Goal: Information Seeking & Learning: Compare options

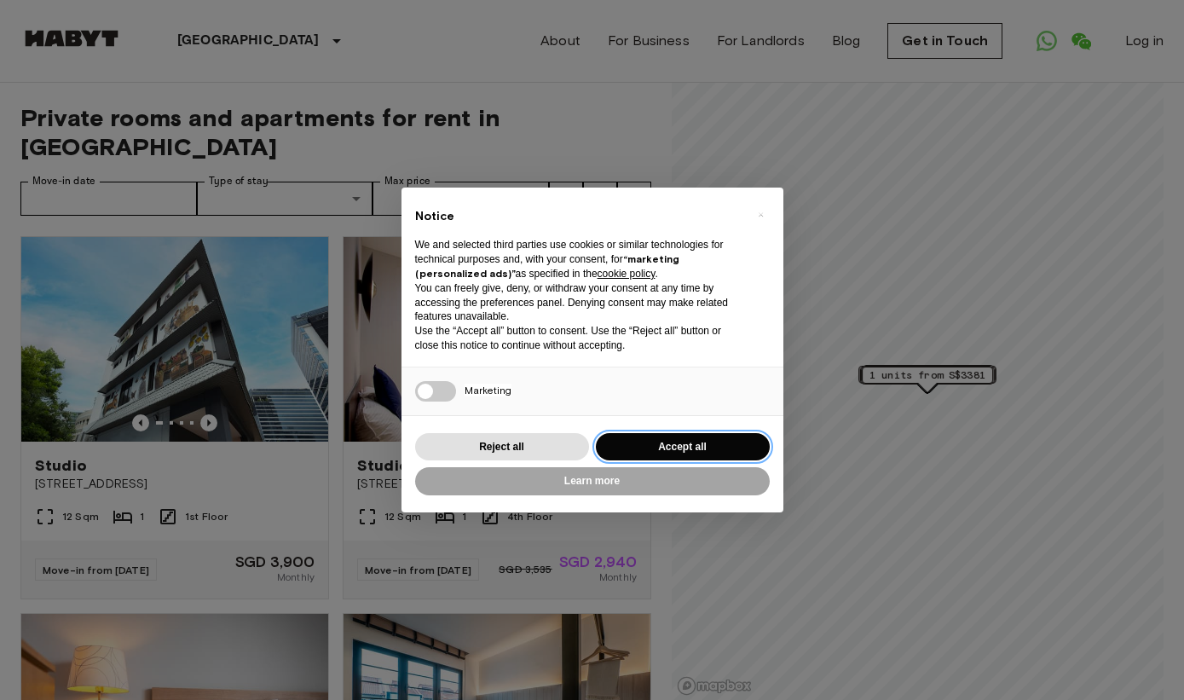
click at [720, 442] on button "Accept all" at bounding box center [683, 447] width 174 height 28
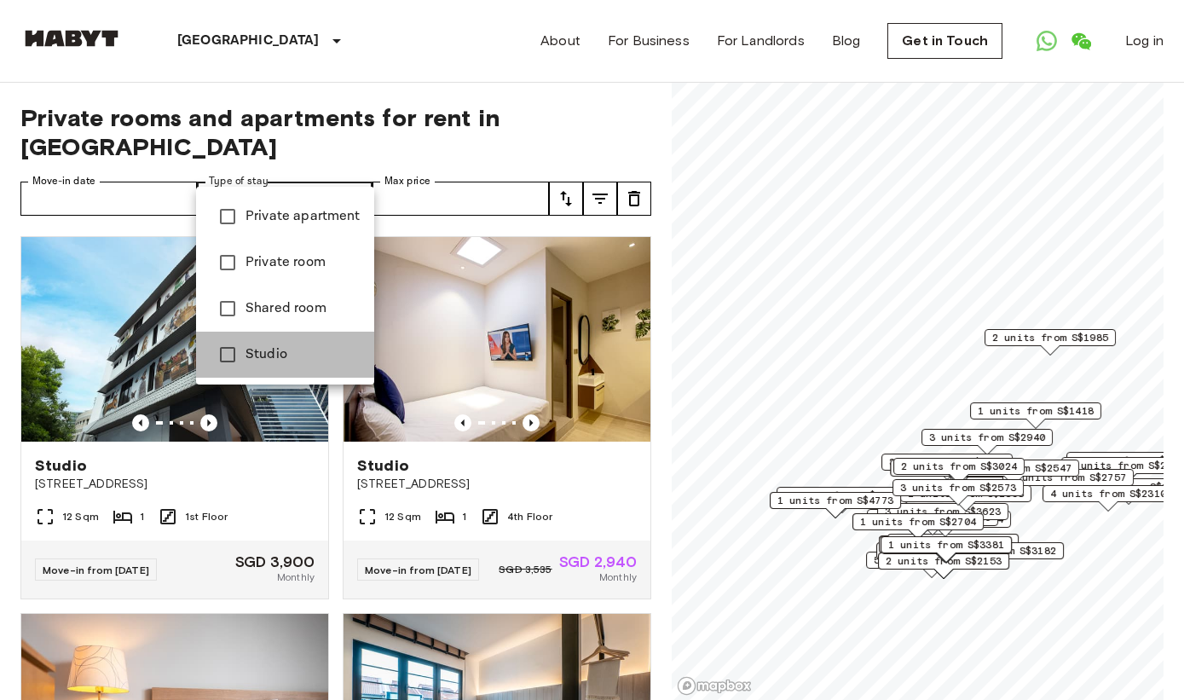
click at [304, 366] on li "Studio" at bounding box center [285, 355] width 178 height 46
type input "******"
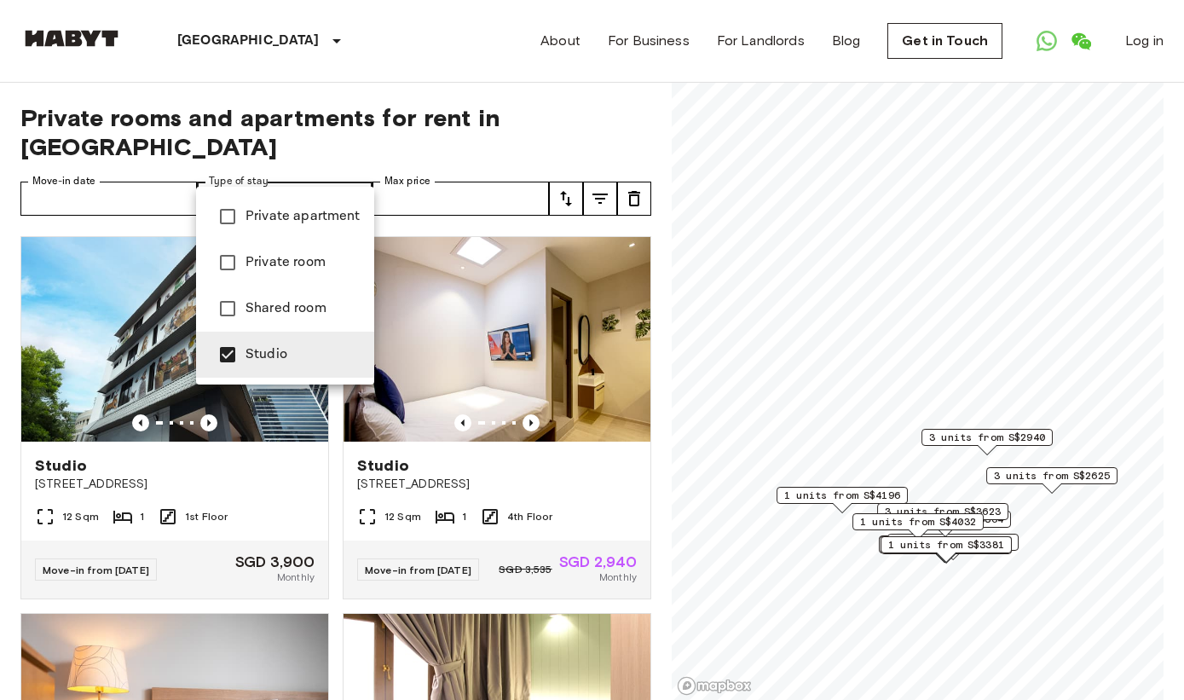
click at [165, 179] on div at bounding box center [592, 350] width 1184 height 700
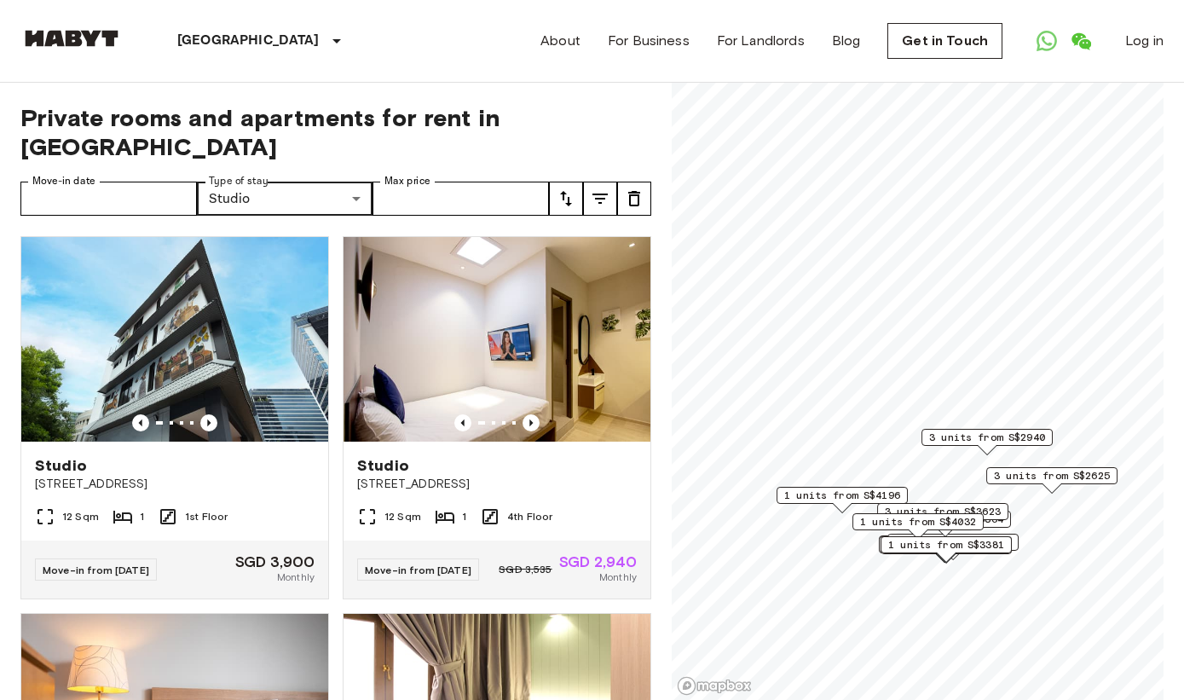
click at [604, 188] on icon "tune" at bounding box center [600, 198] width 20 height 20
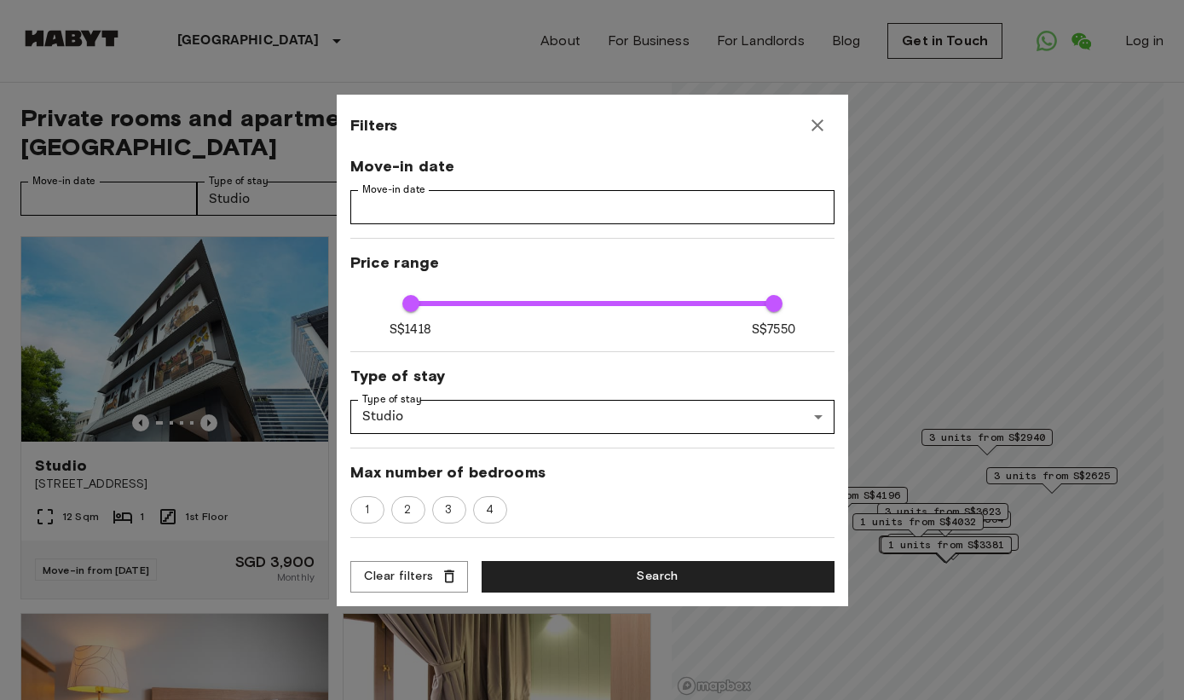
click at [813, 13] on div at bounding box center [592, 350] width 1184 height 700
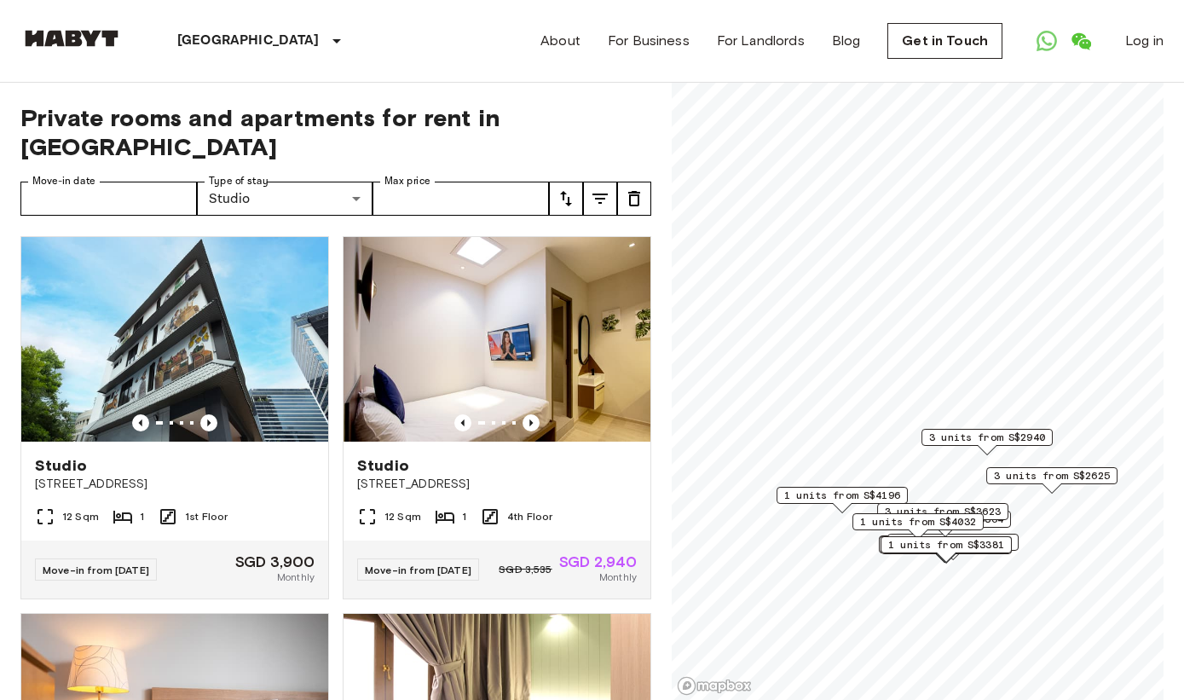
click at [574, 188] on icon "tune" at bounding box center [566, 198] width 20 height 20
click at [682, 229] on li "Lowest price" at bounding box center [634, 232] width 170 height 31
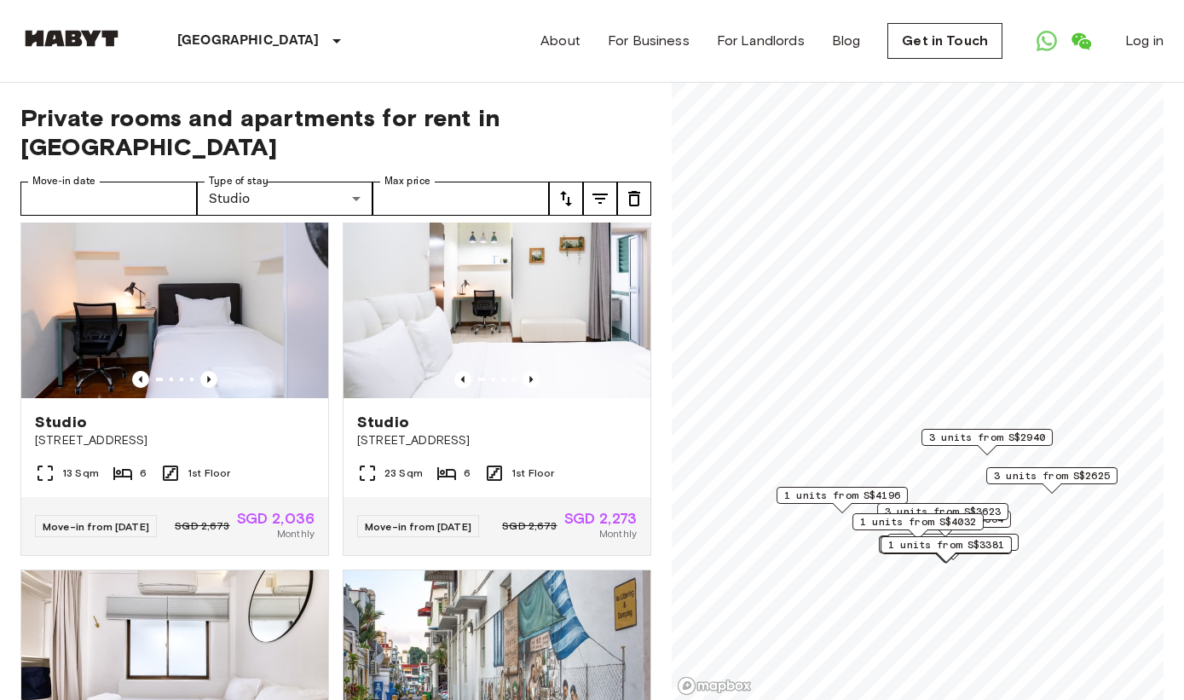
scroll to position [12, 0]
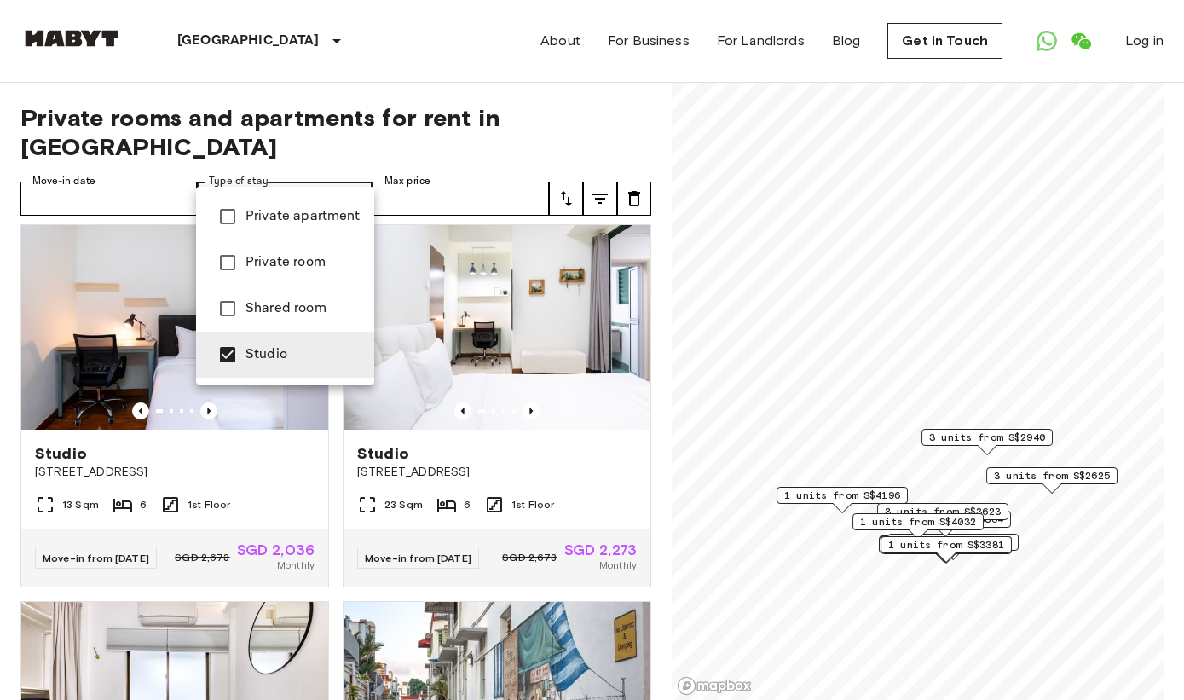
click at [330, 365] on li "Studio" at bounding box center [285, 355] width 178 height 46
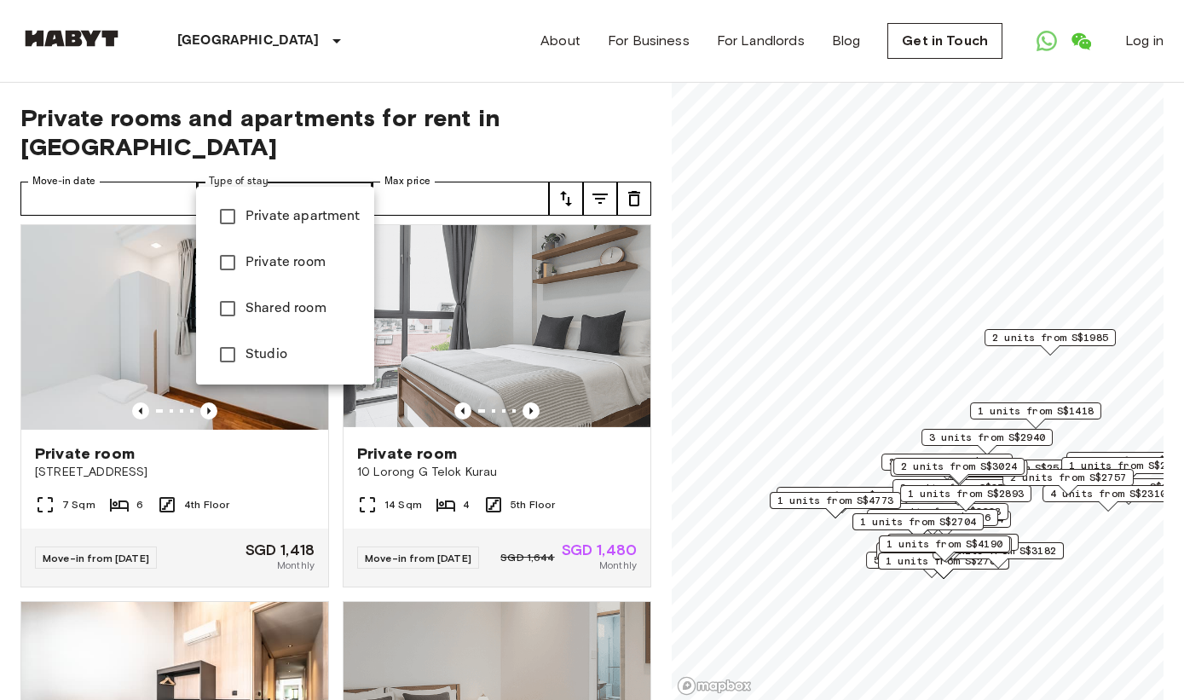
click at [336, 206] on span "Private apartment" at bounding box center [302, 216] width 115 height 20
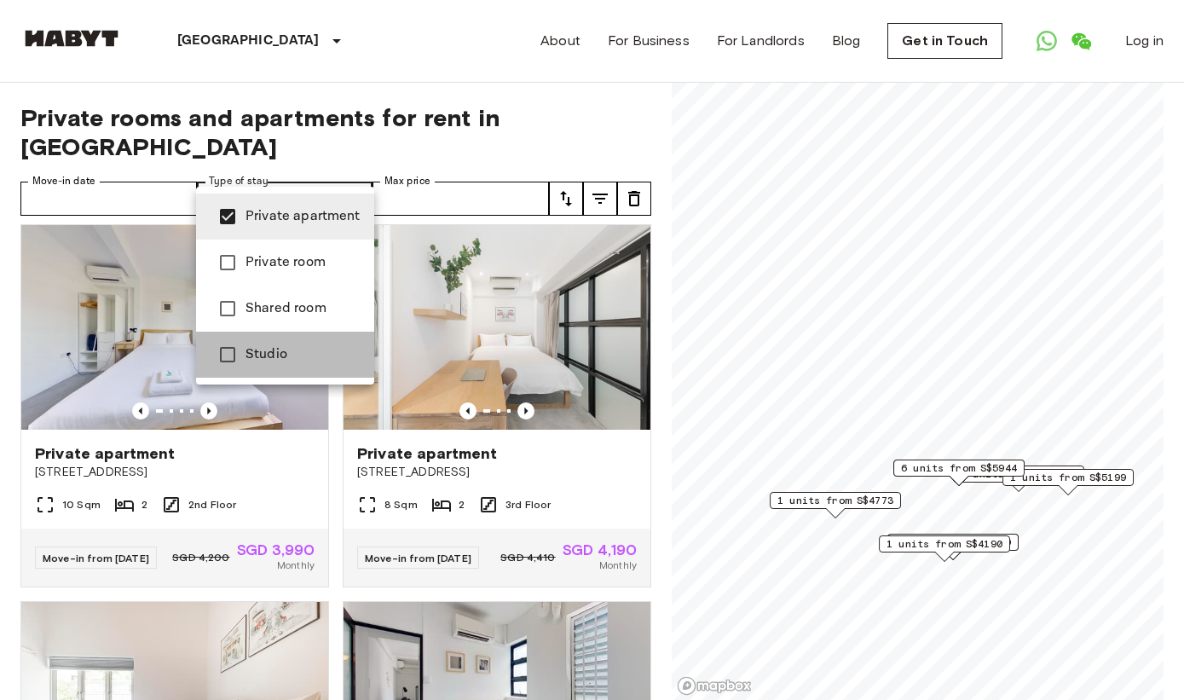
click at [328, 356] on span "Studio" at bounding box center [302, 354] width 115 height 20
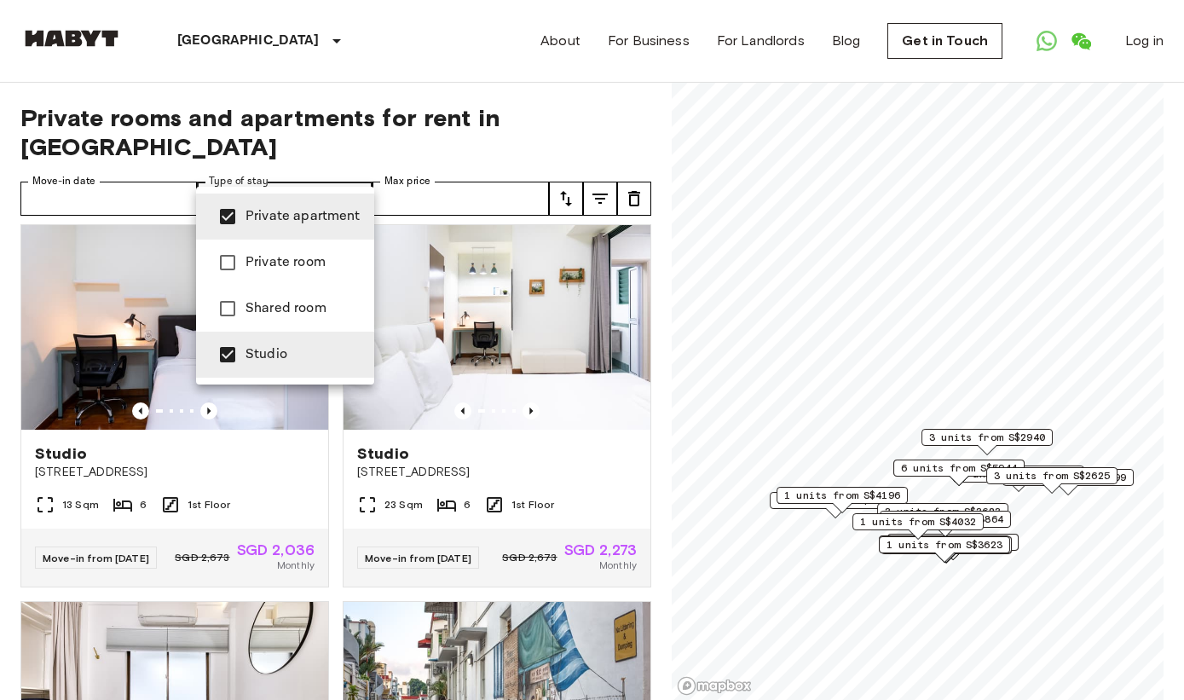
click at [319, 359] on span "Studio" at bounding box center [302, 354] width 115 height 20
type input "**********"
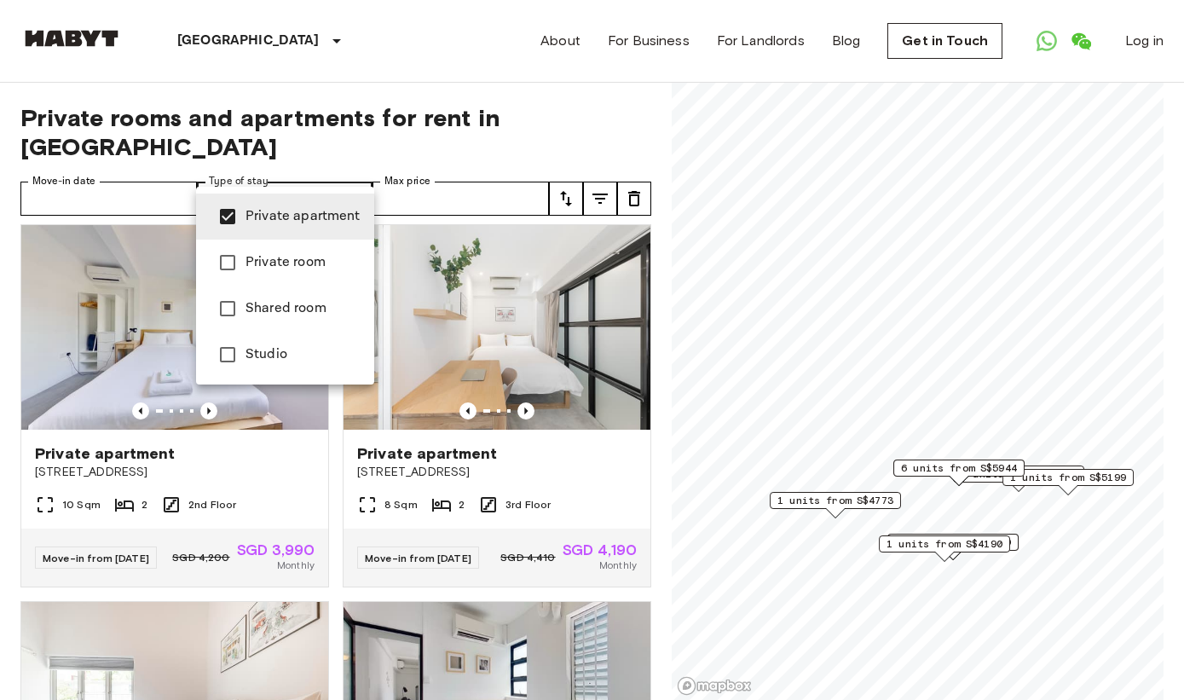
click at [332, 210] on span "Private apartment" at bounding box center [302, 216] width 115 height 20
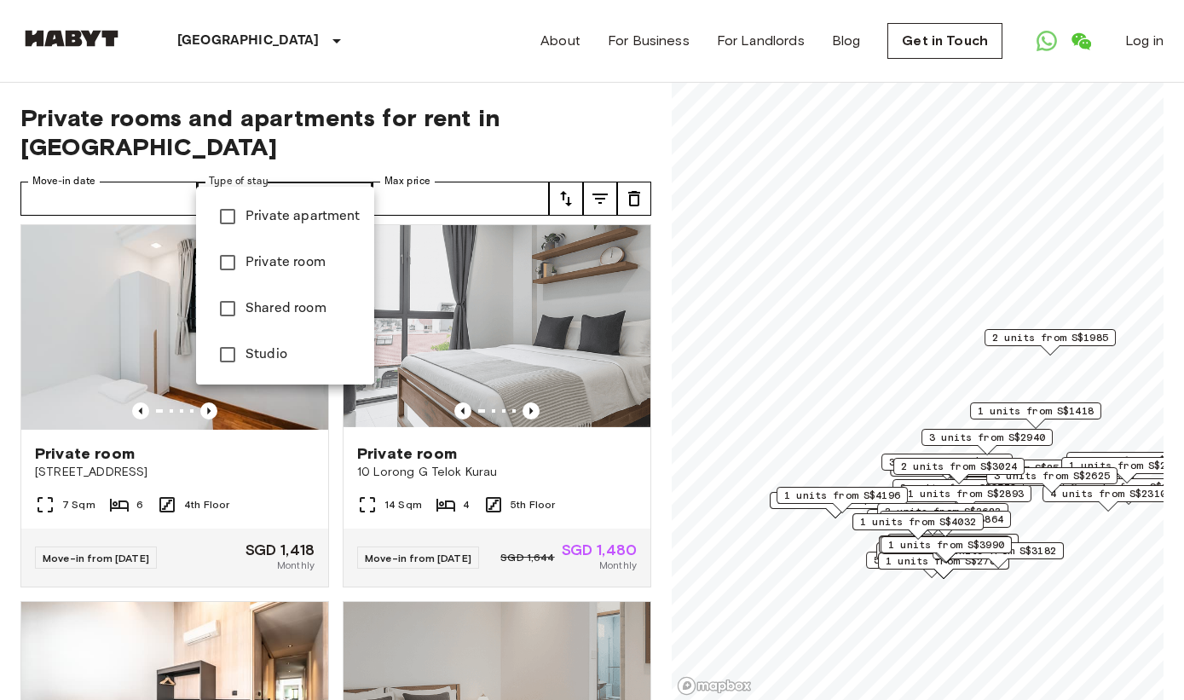
click at [461, 98] on div at bounding box center [592, 350] width 1184 height 700
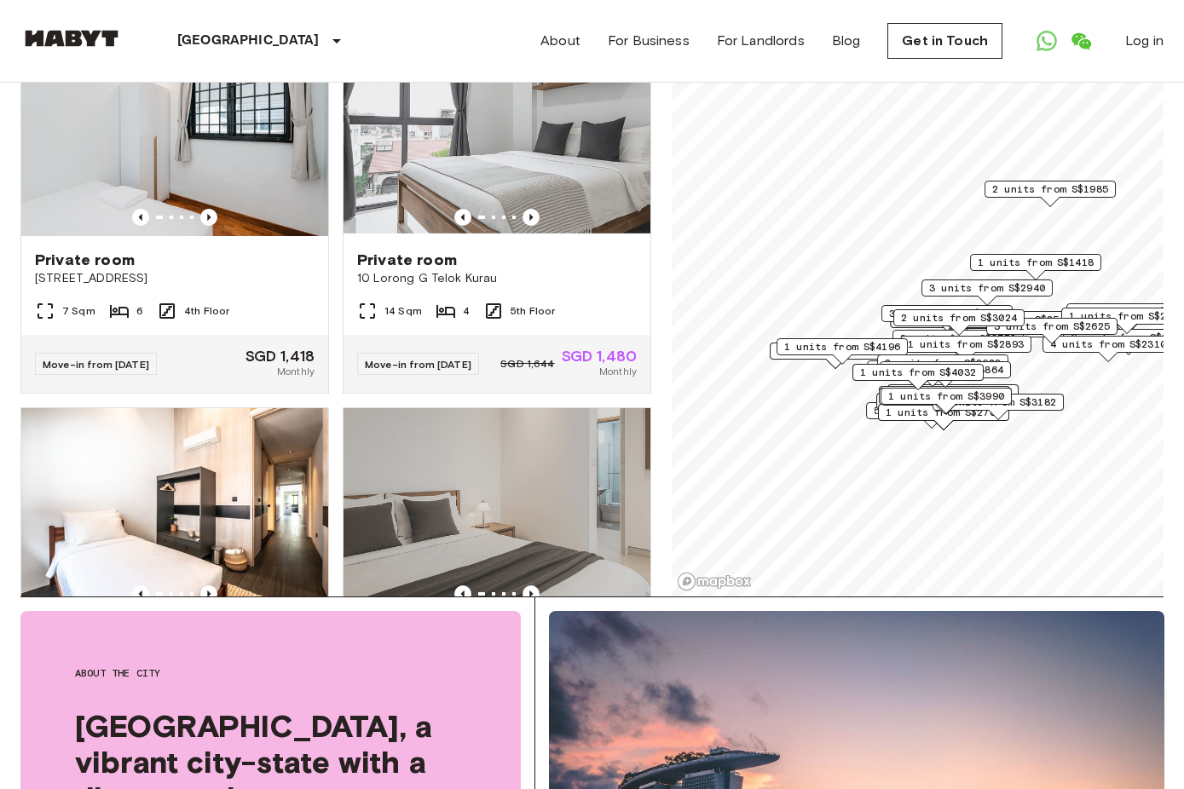
scroll to position [193, 0]
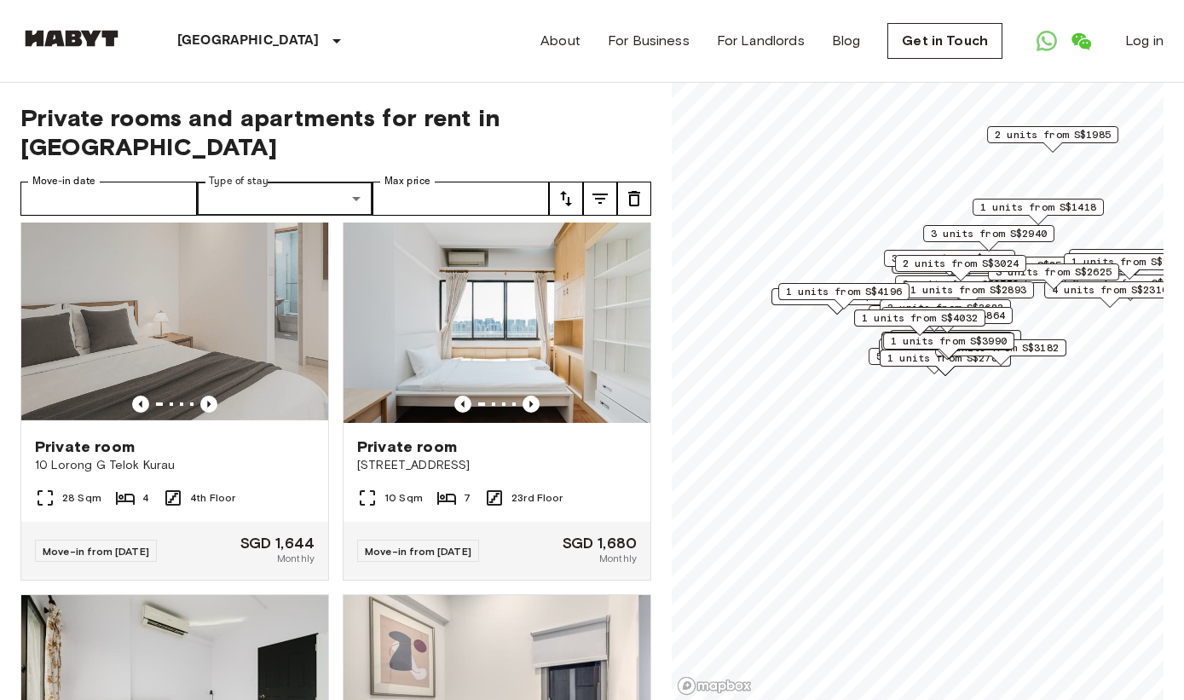
click at [603, 188] on icon "tune" at bounding box center [600, 198] width 20 height 20
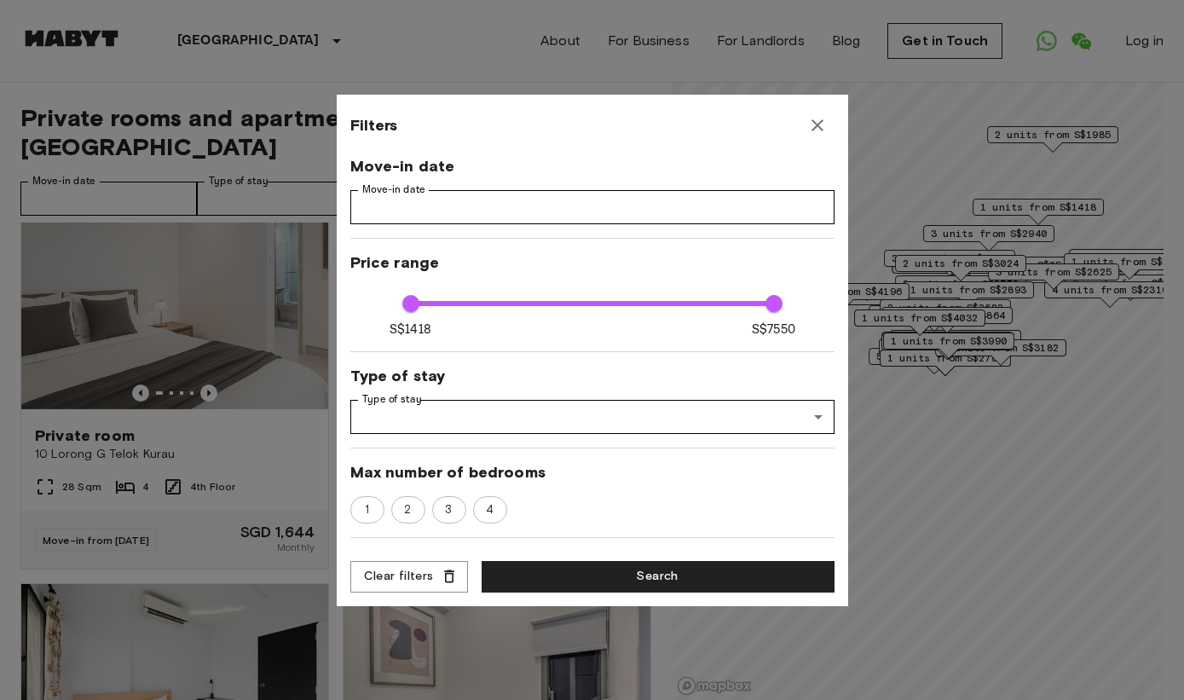
scroll to position [784, 0]
click at [688, 72] on div at bounding box center [592, 350] width 1184 height 700
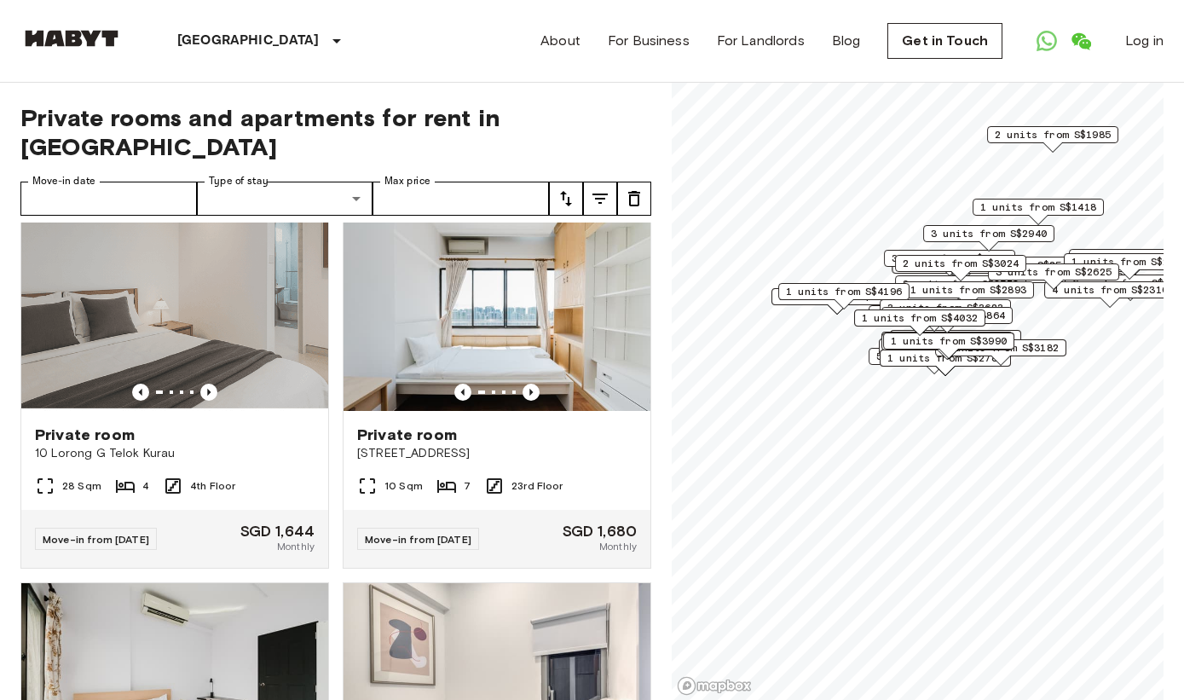
click at [573, 182] on button "tune" at bounding box center [566, 199] width 34 height 34
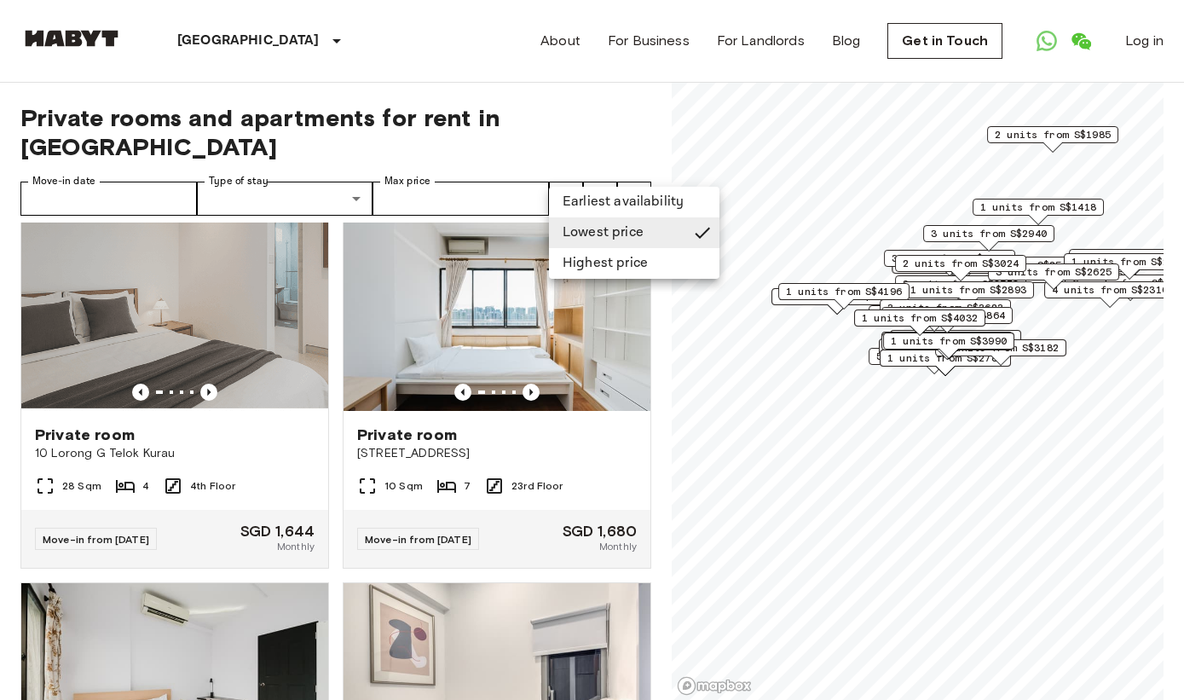
click at [557, 129] on div at bounding box center [592, 350] width 1184 height 700
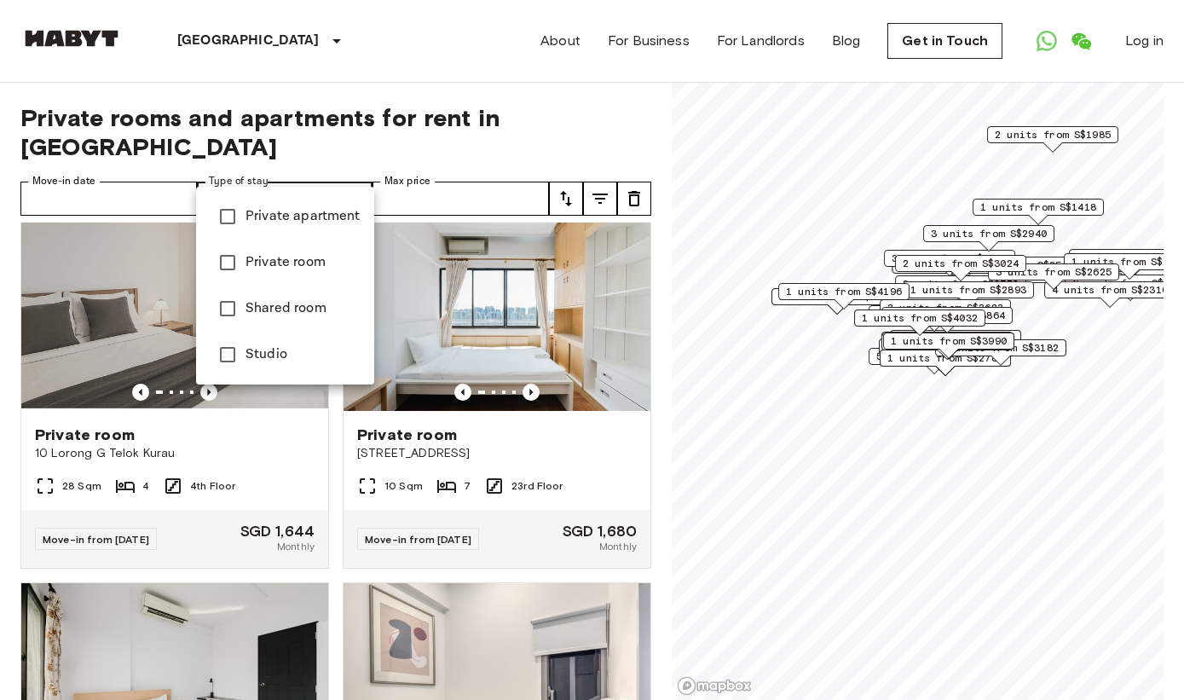
click at [529, 101] on div at bounding box center [592, 350] width 1184 height 700
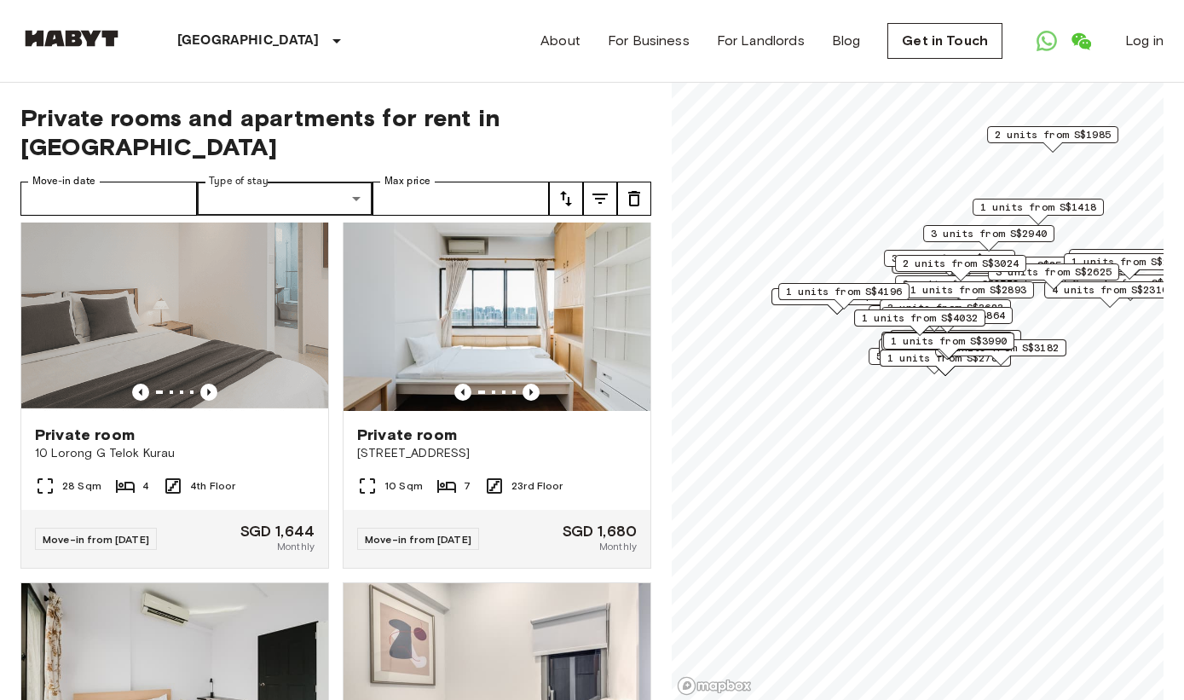
scroll to position [2, 0]
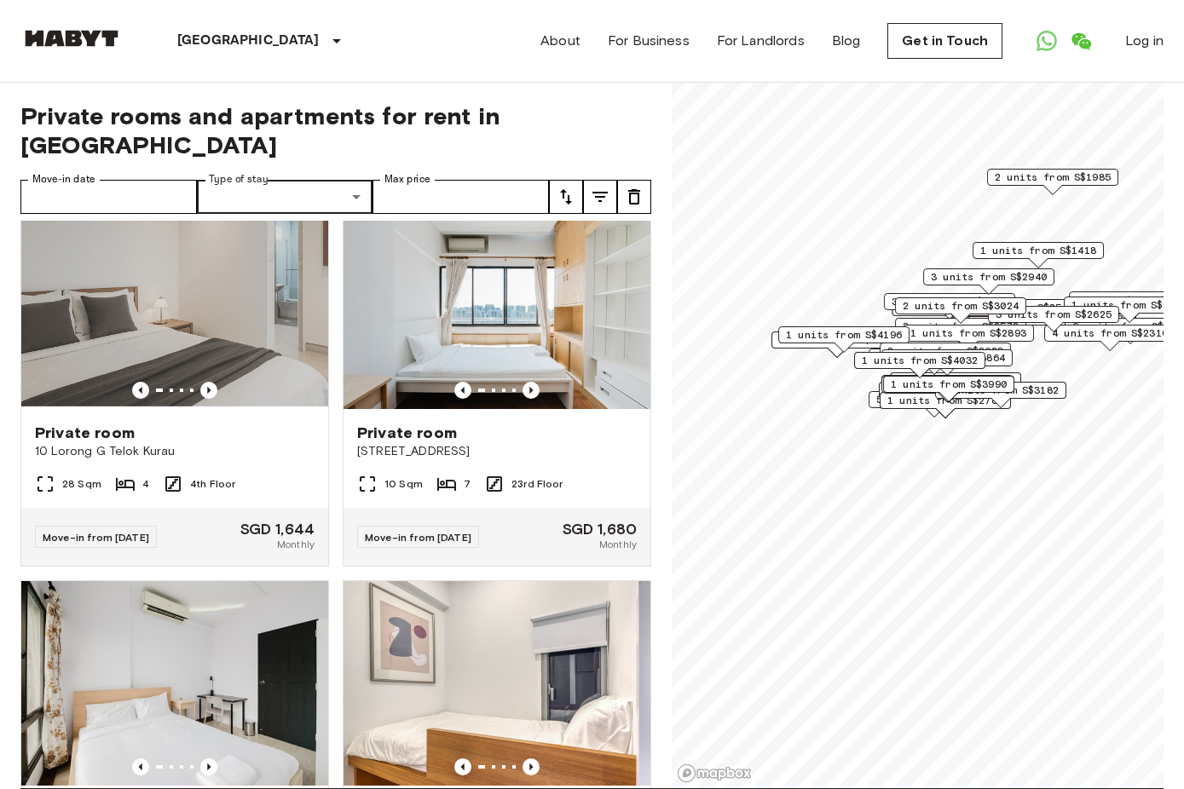
click at [29, 3] on div "[GEOGRAPHIC_DATA] [GEOGRAPHIC_DATA] [GEOGRAPHIC_DATA] [GEOGRAPHIC_DATA] [GEOGRA…" at bounding box center [210, 41] width 381 height 82
